Goal: Ask a question

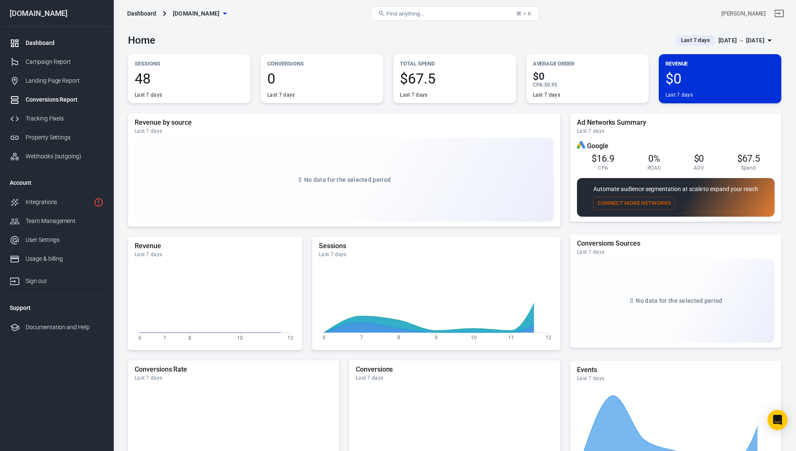
click at [58, 99] on div "Conversions Report" at bounding box center [65, 99] width 78 height 9
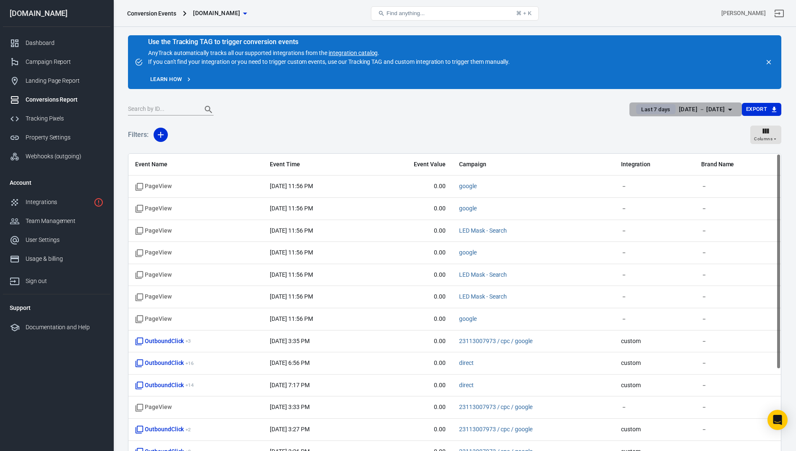
click at [720, 110] on div "[DATE] － [DATE]" at bounding box center [702, 109] width 46 height 10
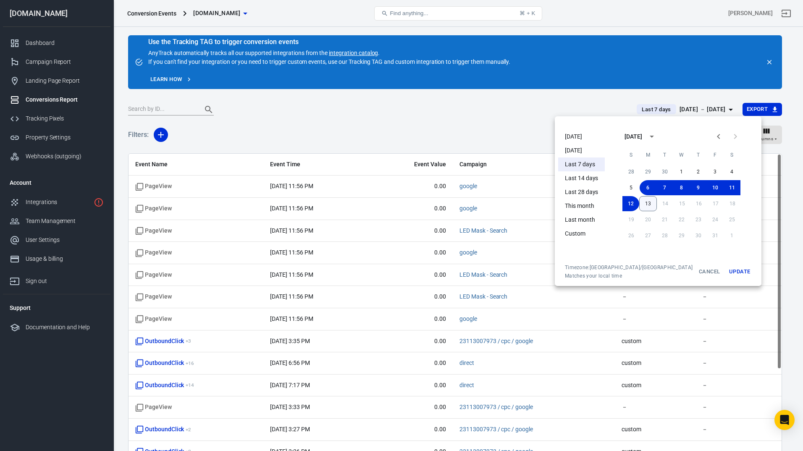
click at [639, 199] on button "13" at bounding box center [648, 203] width 18 height 15
click at [726, 272] on button "Update" at bounding box center [739, 271] width 27 height 15
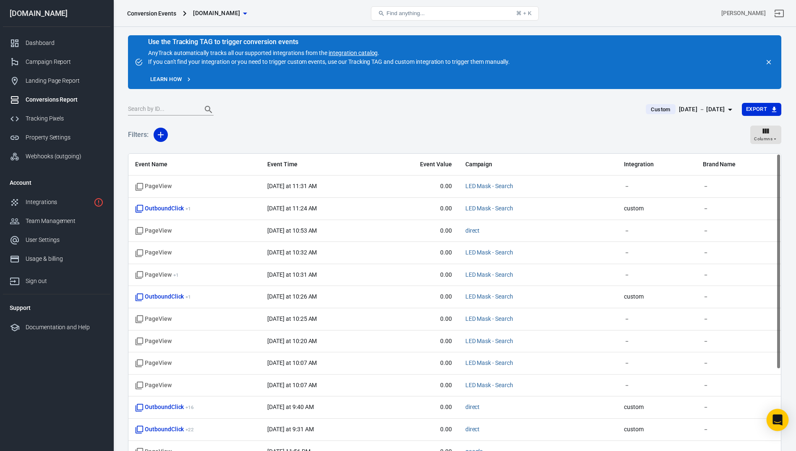
click at [784, 421] on div "Open Intercom Messenger" at bounding box center [778, 420] width 22 height 22
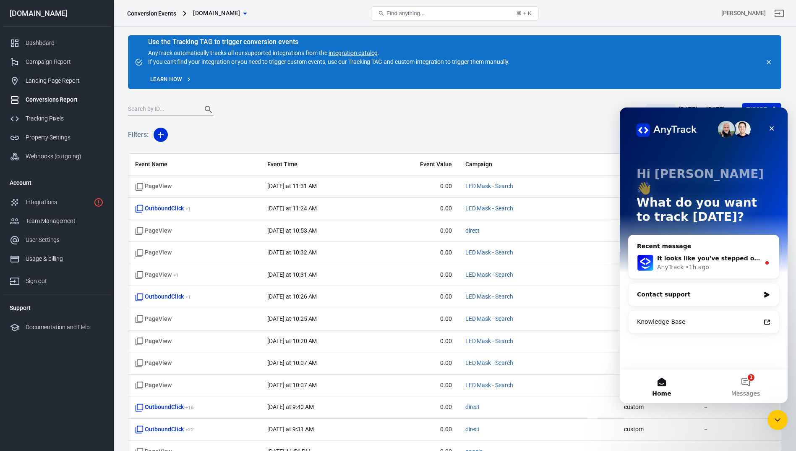
click at [707, 263] on div "AnyTrack • 1h ago" at bounding box center [708, 267] width 103 height 9
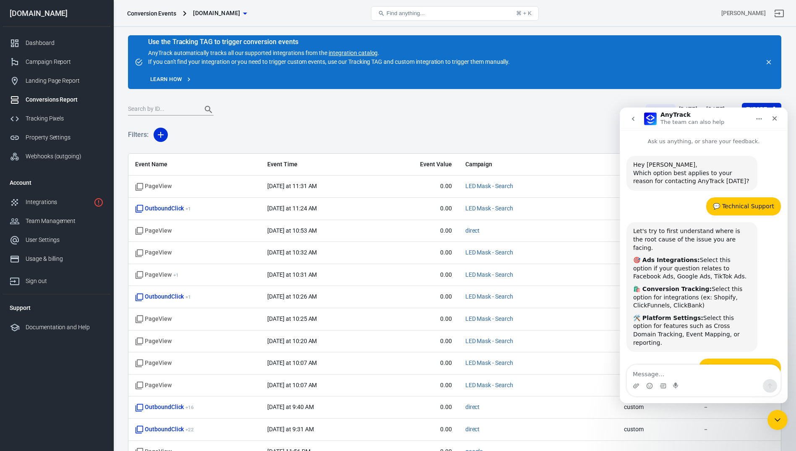
scroll to position [25, 0]
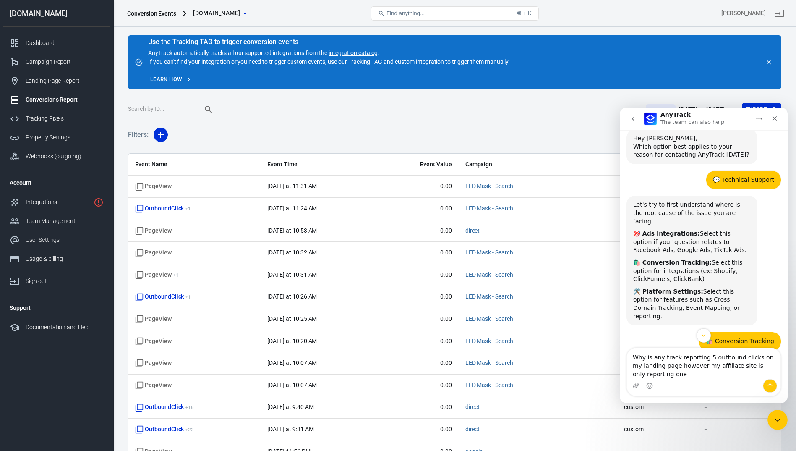
type textarea "Why is any track reporting 5 outbound clicks on my landing page however my affi…"
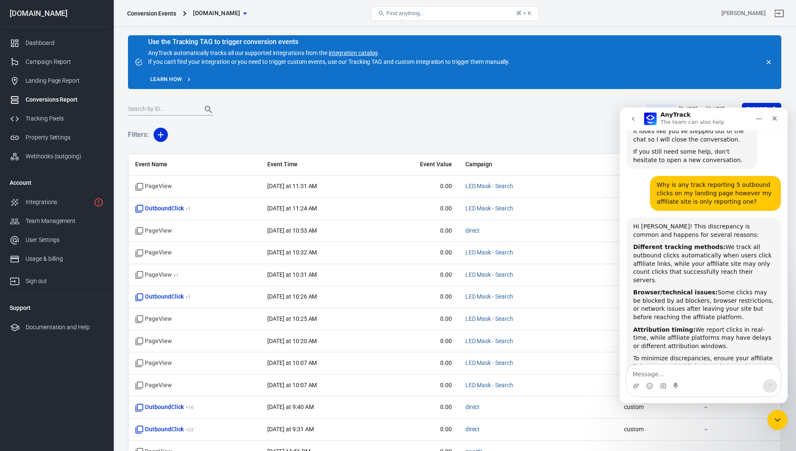
scroll to position [937, 0]
